Goal: Information Seeking & Learning: Understand process/instructions

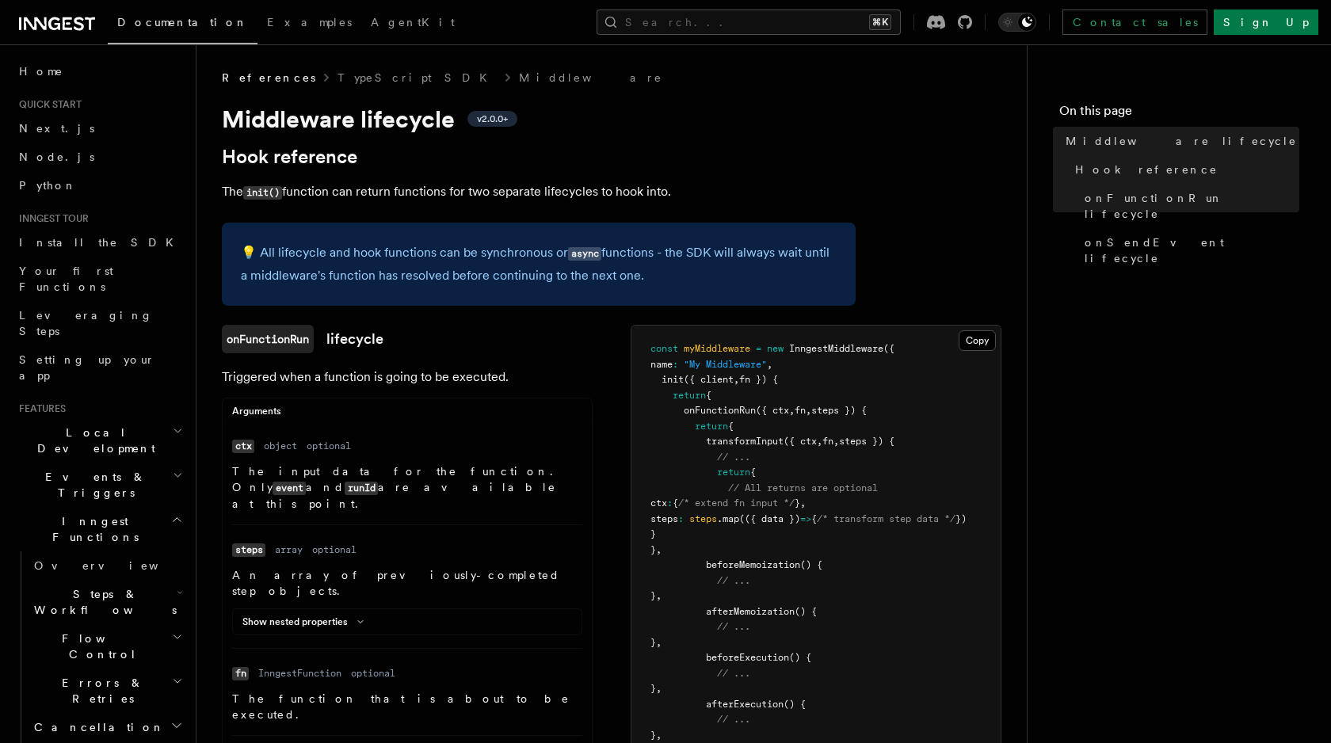
click at [339, 327] on link "onFunctionRun lifecycle" at bounding box center [303, 339] width 162 height 29
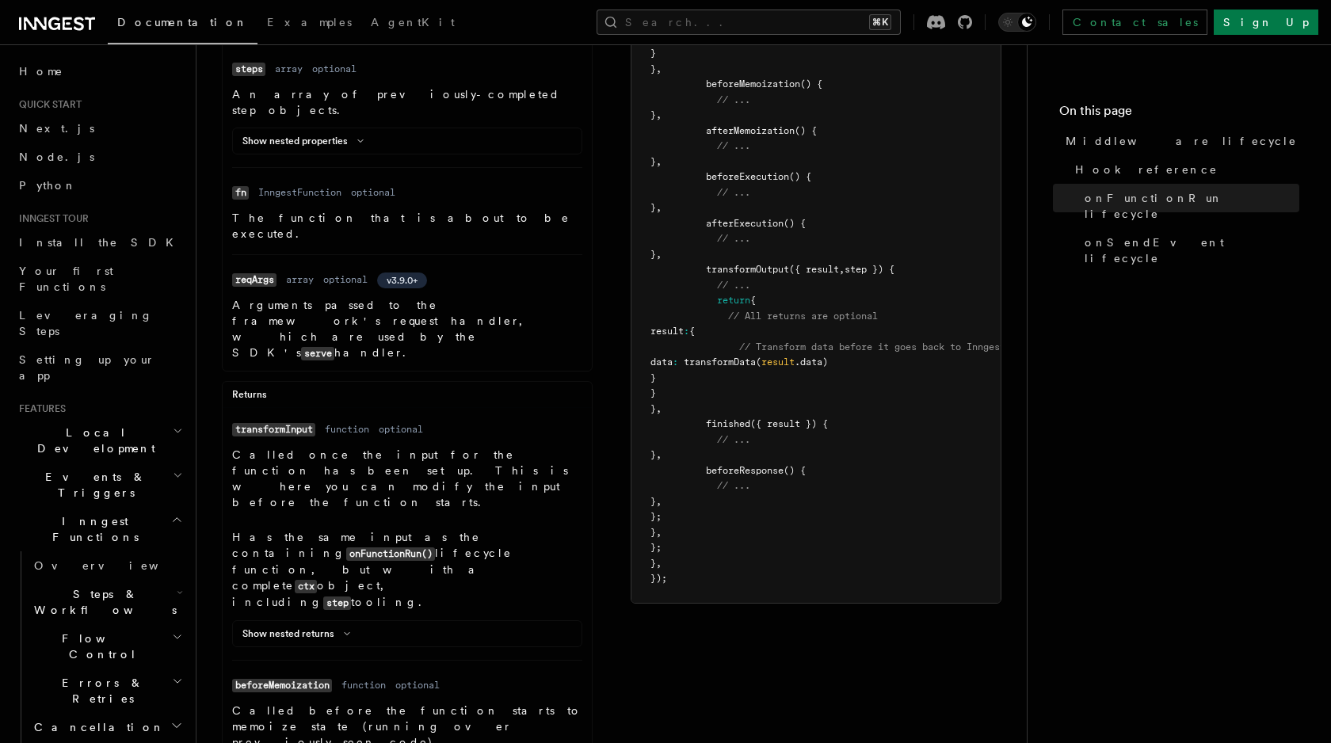
scroll to position [516, 0]
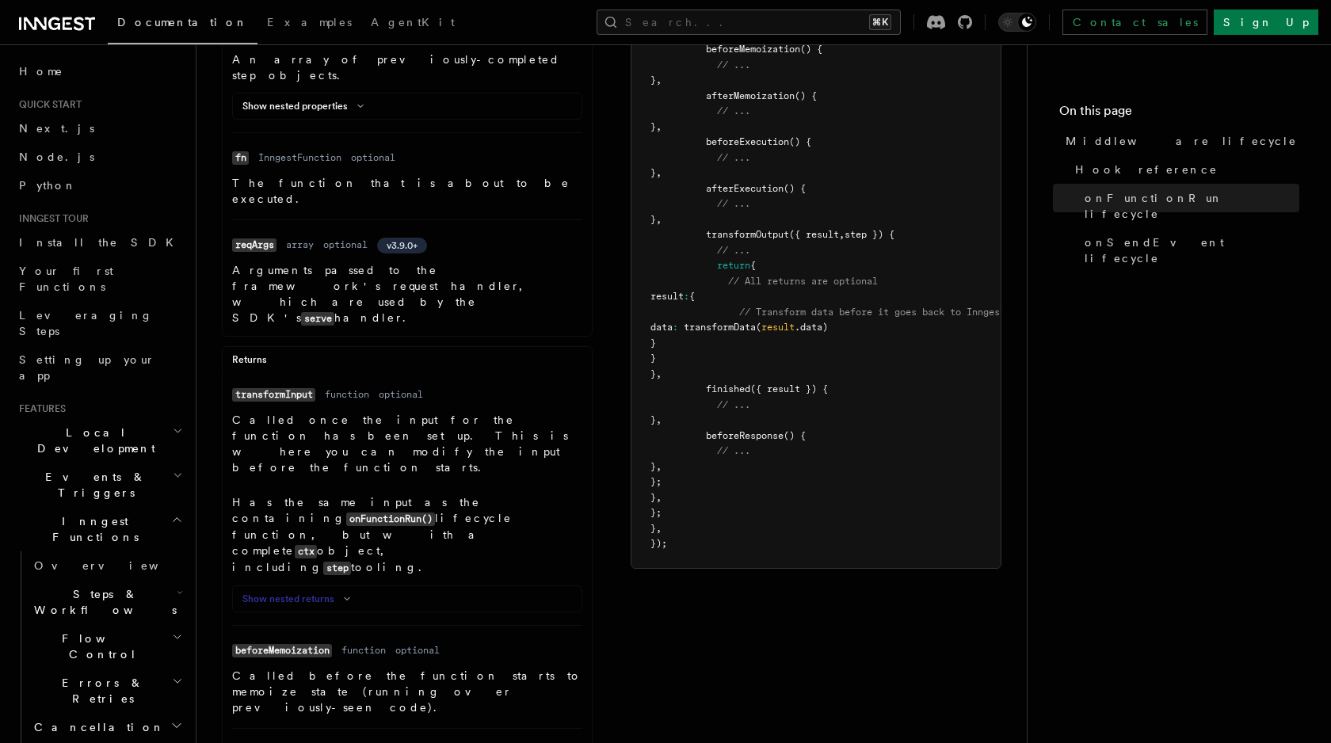
click at [337, 594] on icon at bounding box center [346, 599] width 19 height 10
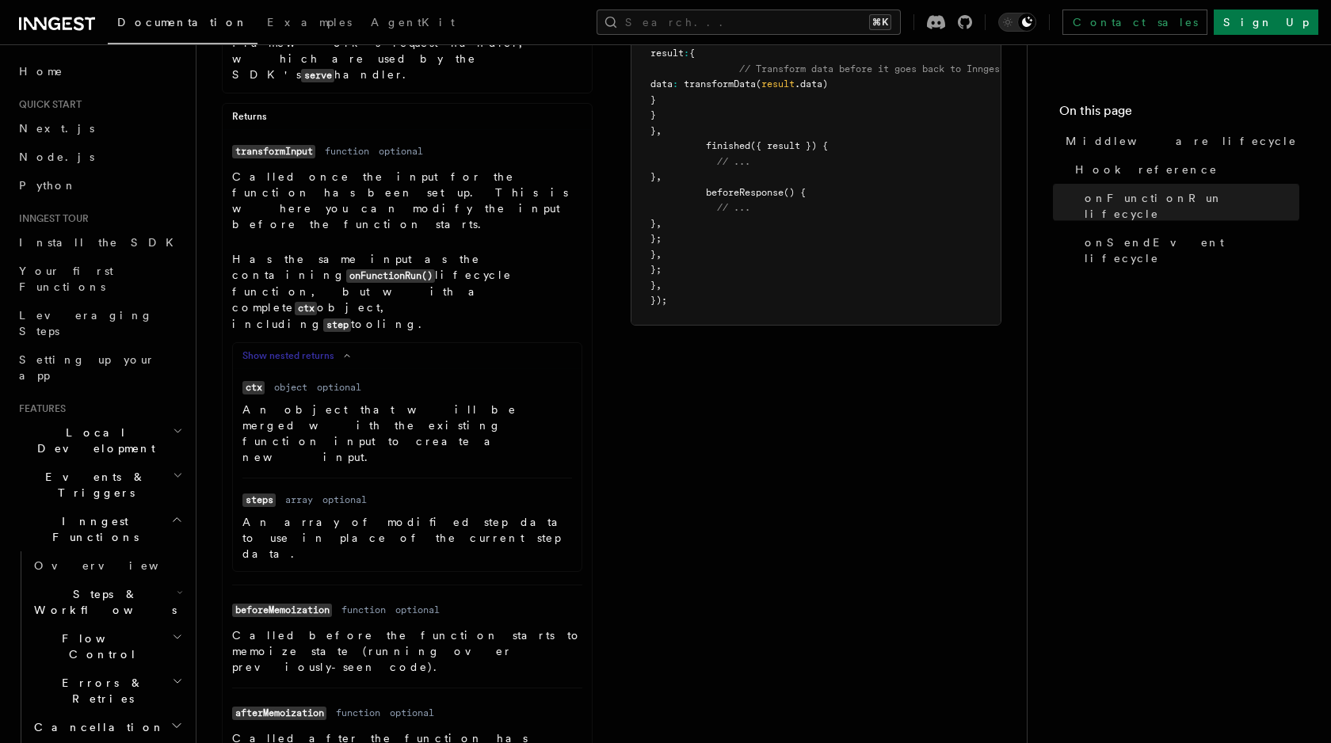
scroll to position [0, 0]
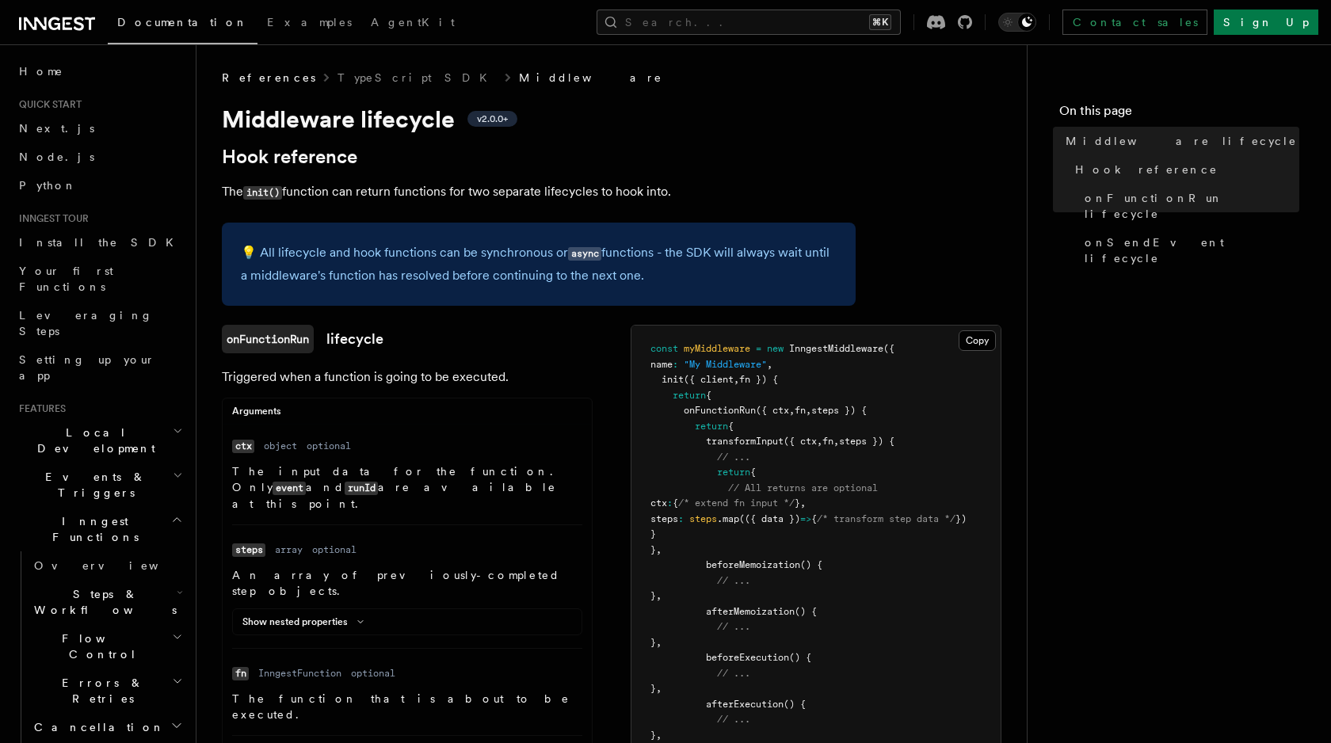
click at [519, 74] on link "Middleware" at bounding box center [591, 78] width 144 height 16
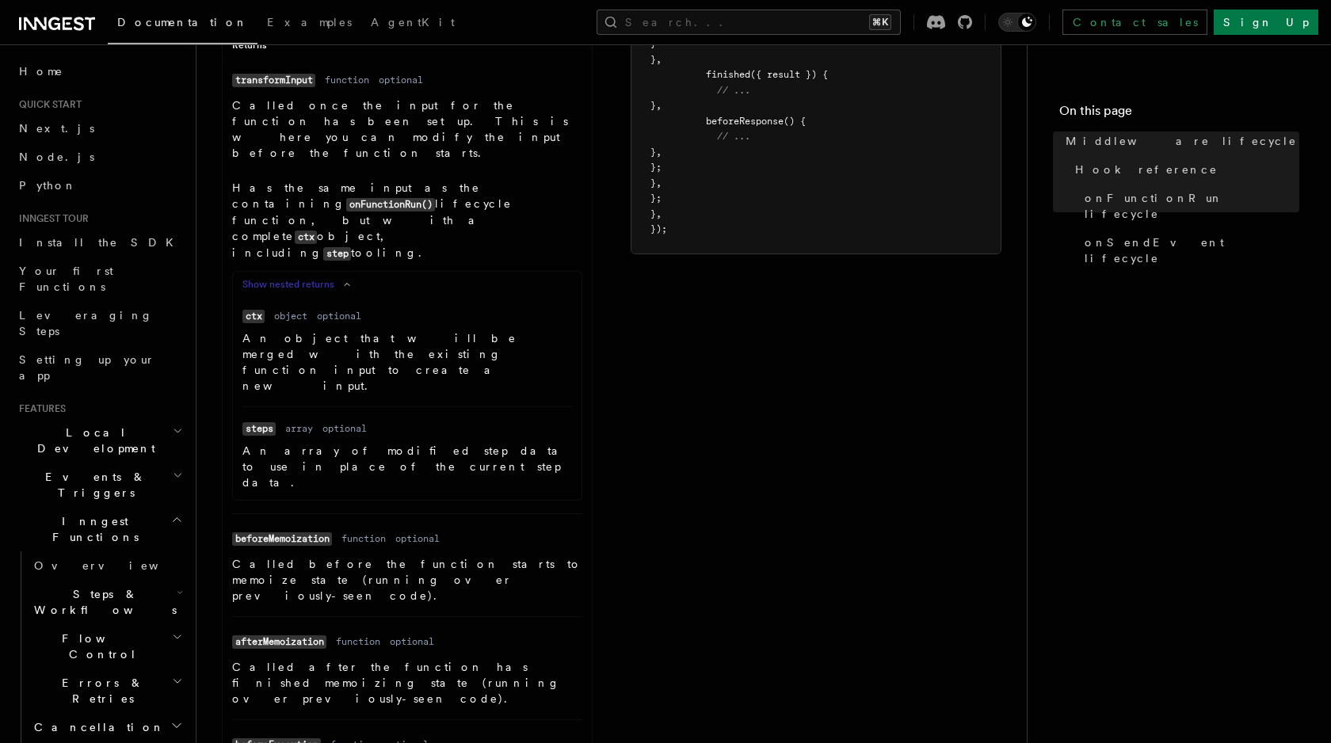
scroll to position [1161, 0]
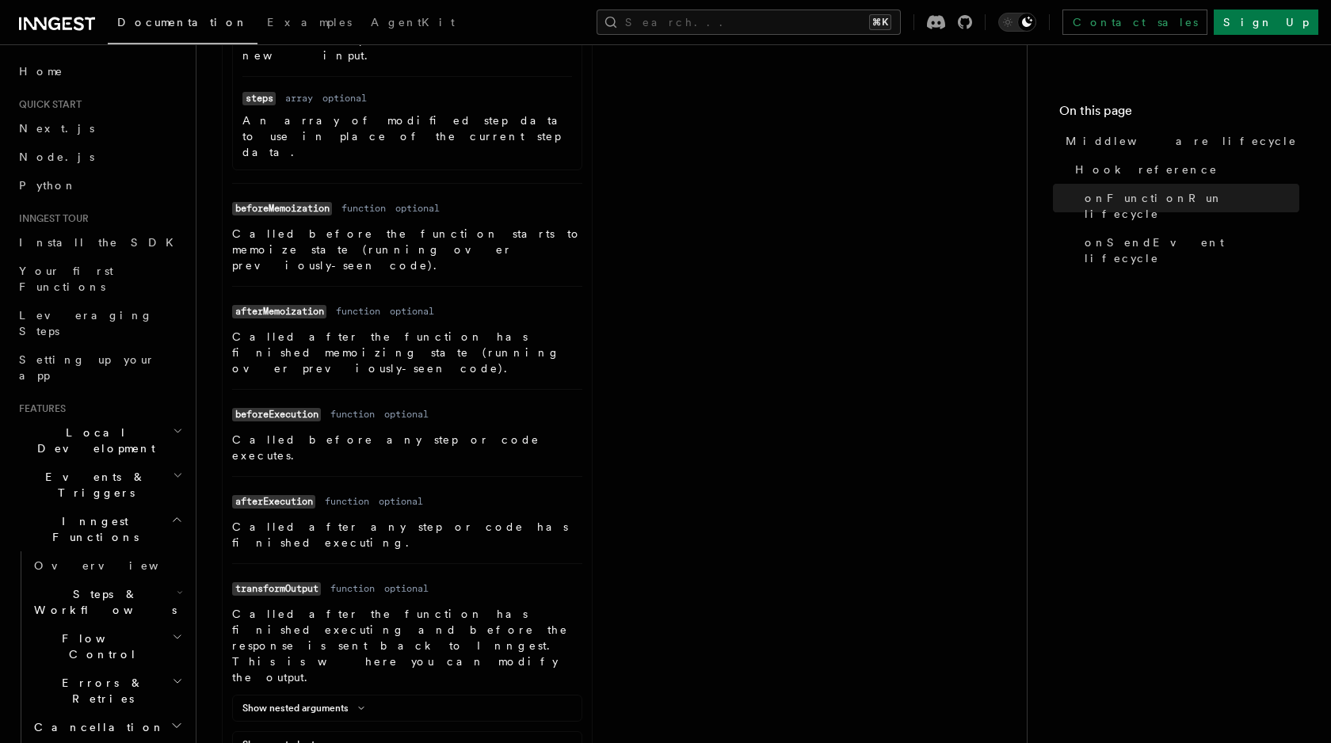
click at [345, 695] on div "Show nested arguments Name result Type object Required required Description An …" at bounding box center [407, 708] width 350 height 27
click at [346, 702] on button "Show nested arguments" at bounding box center [306, 708] width 128 height 13
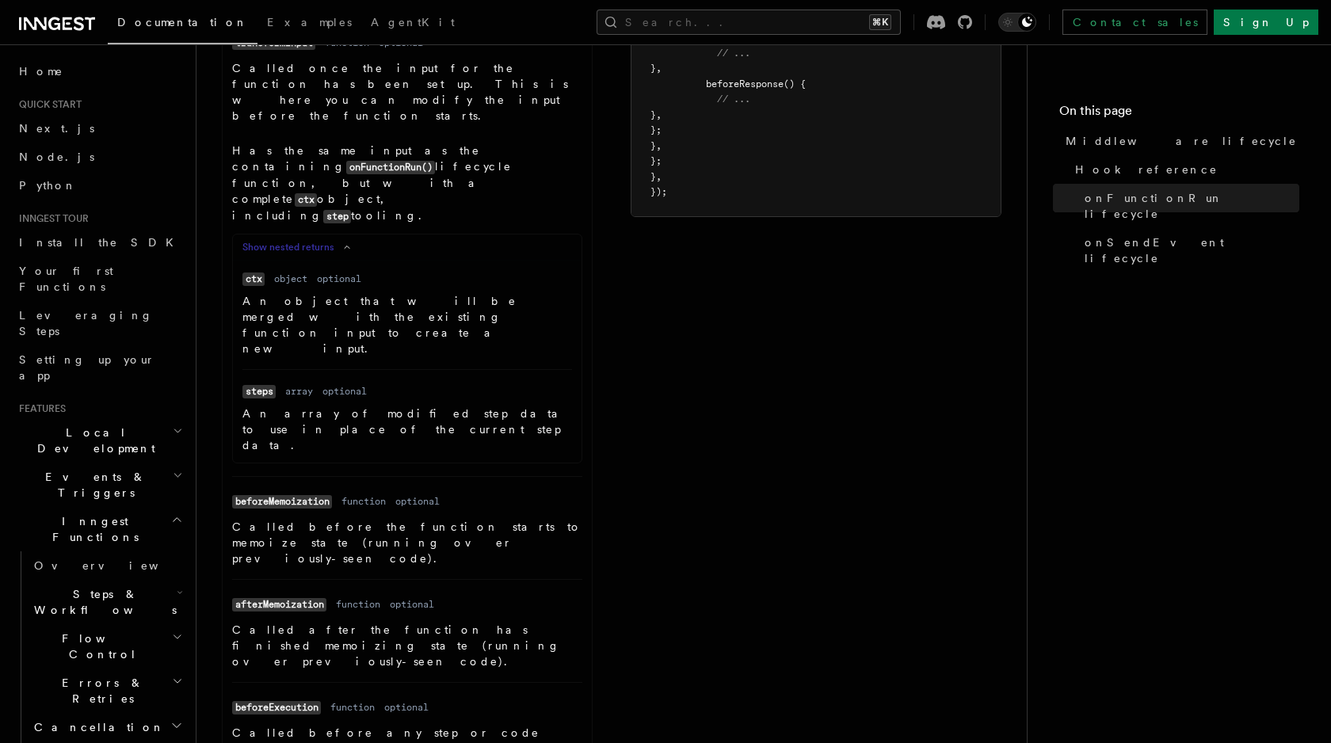
scroll to position [787, 0]
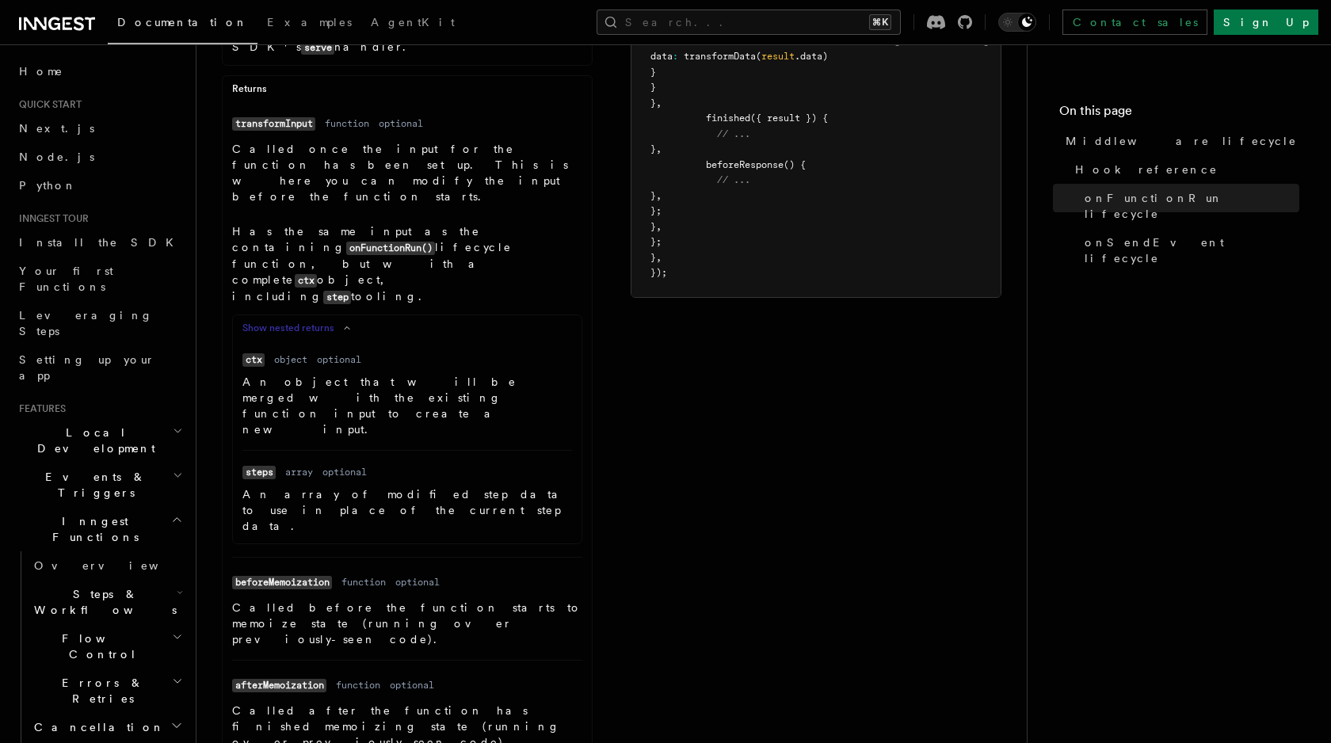
click at [308, 570] on dd "beforeMemoization" at bounding box center [282, 581] width 100 height 23
click at [308, 576] on code "beforeMemoization" at bounding box center [282, 582] width 100 height 13
